Goal: Information Seeking & Learning: Learn about a topic

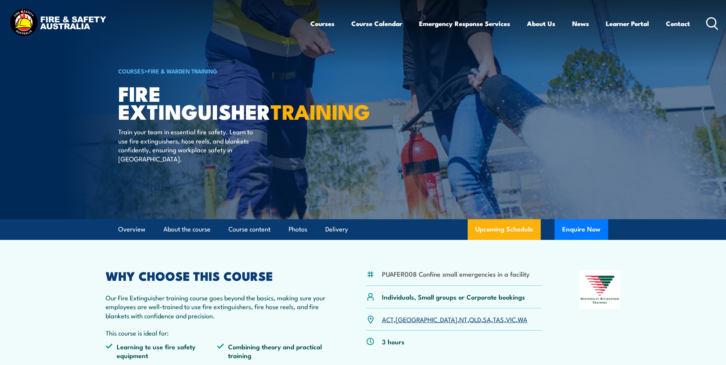
click at [708, 25] on circle at bounding box center [711, 22] width 9 height 9
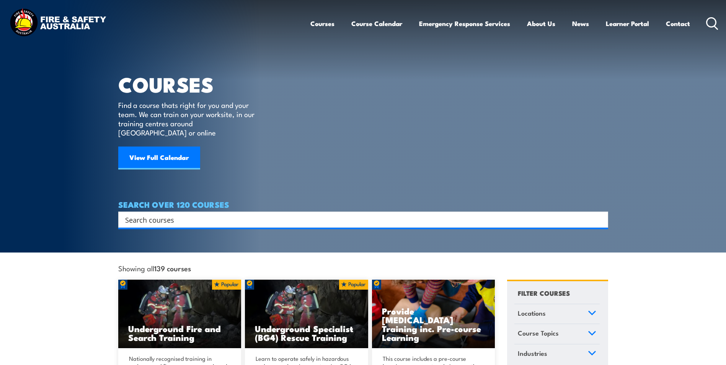
click at [716, 20] on circle at bounding box center [711, 22] width 9 height 9
click at [712, 22] on icon at bounding box center [712, 23] width 12 height 13
click at [195, 214] on input "Search input" at bounding box center [358, 219] width 466 height 11
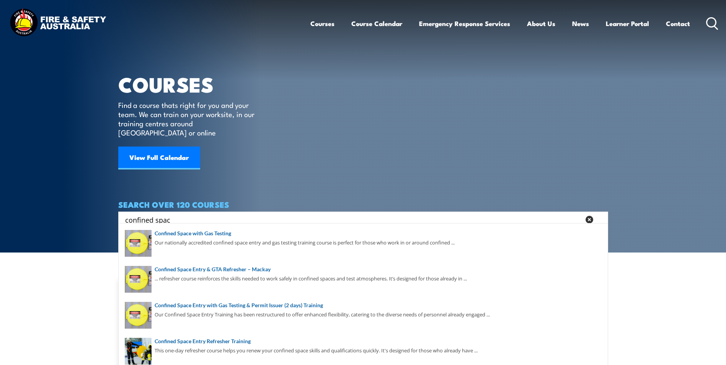
type input "confined space"
